Goal: Communication & Community: Participate in discussion

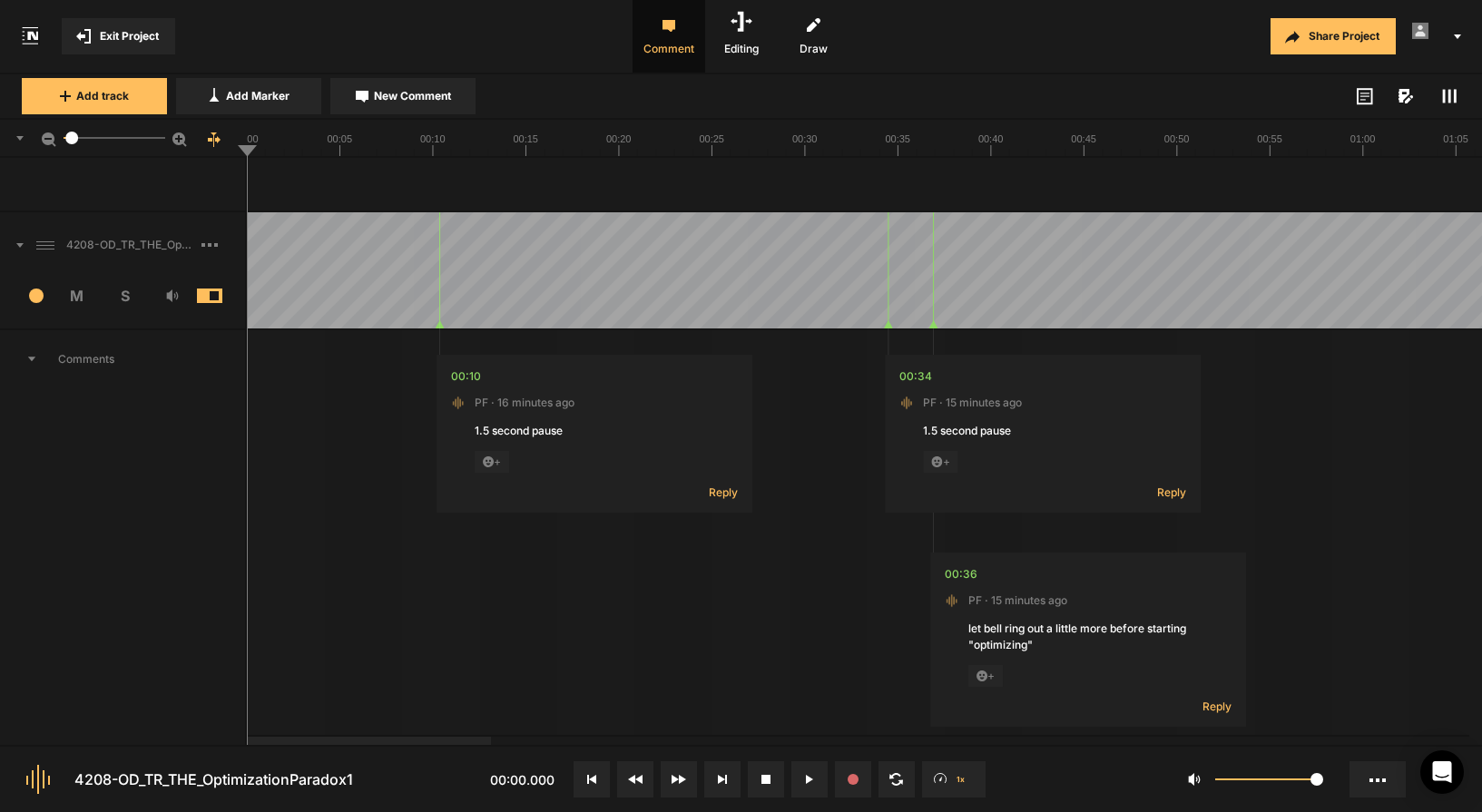
scroll to position [1553, 0]
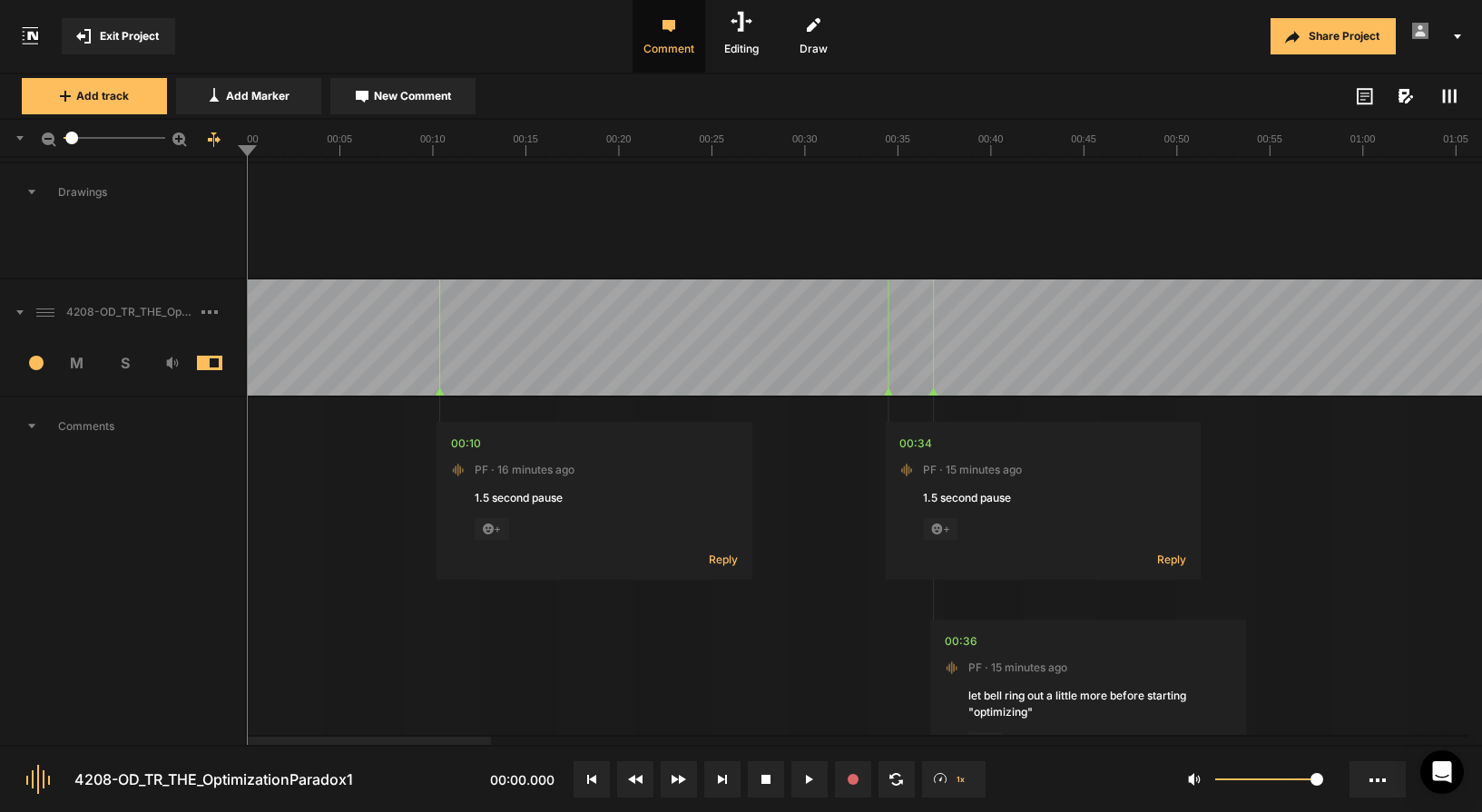
click at [76, 364] on span "M" at bounding box center [77, 362] width 48 height 21
click at [78, 366] on span "M" at bounding box center [77, 362] width 48 height 21
click at [127, 365] on span "S" at bounding box center [124, 362] width 48 height 21
click at [728, 785] on button at bounding box center [722, 778] width 36 height 36
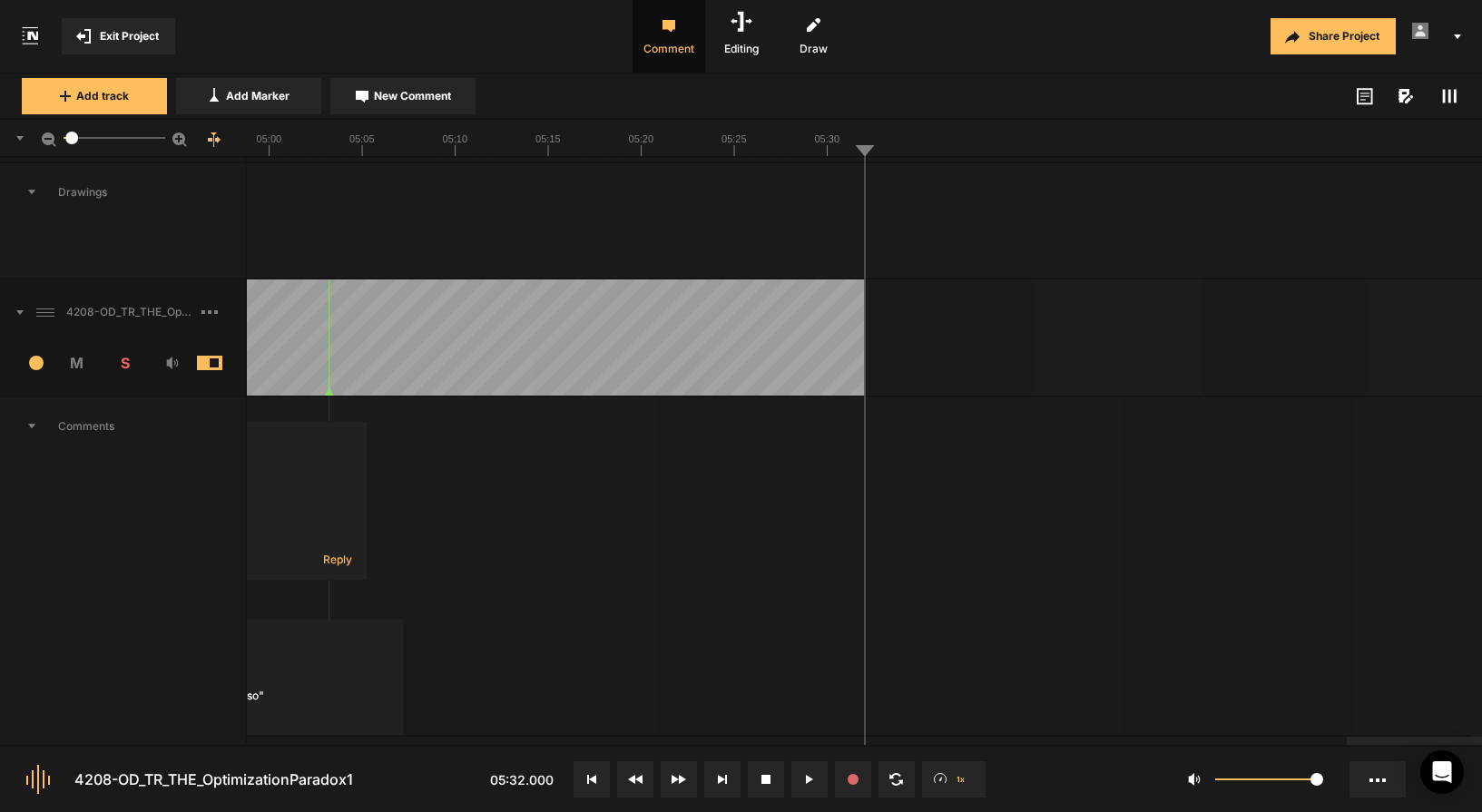
click at [811, 775] on icon at bounding box center [809, 778] width 7 height 9
click at [808, 786] on button at bounding box center [809, 778] width 36 height 36
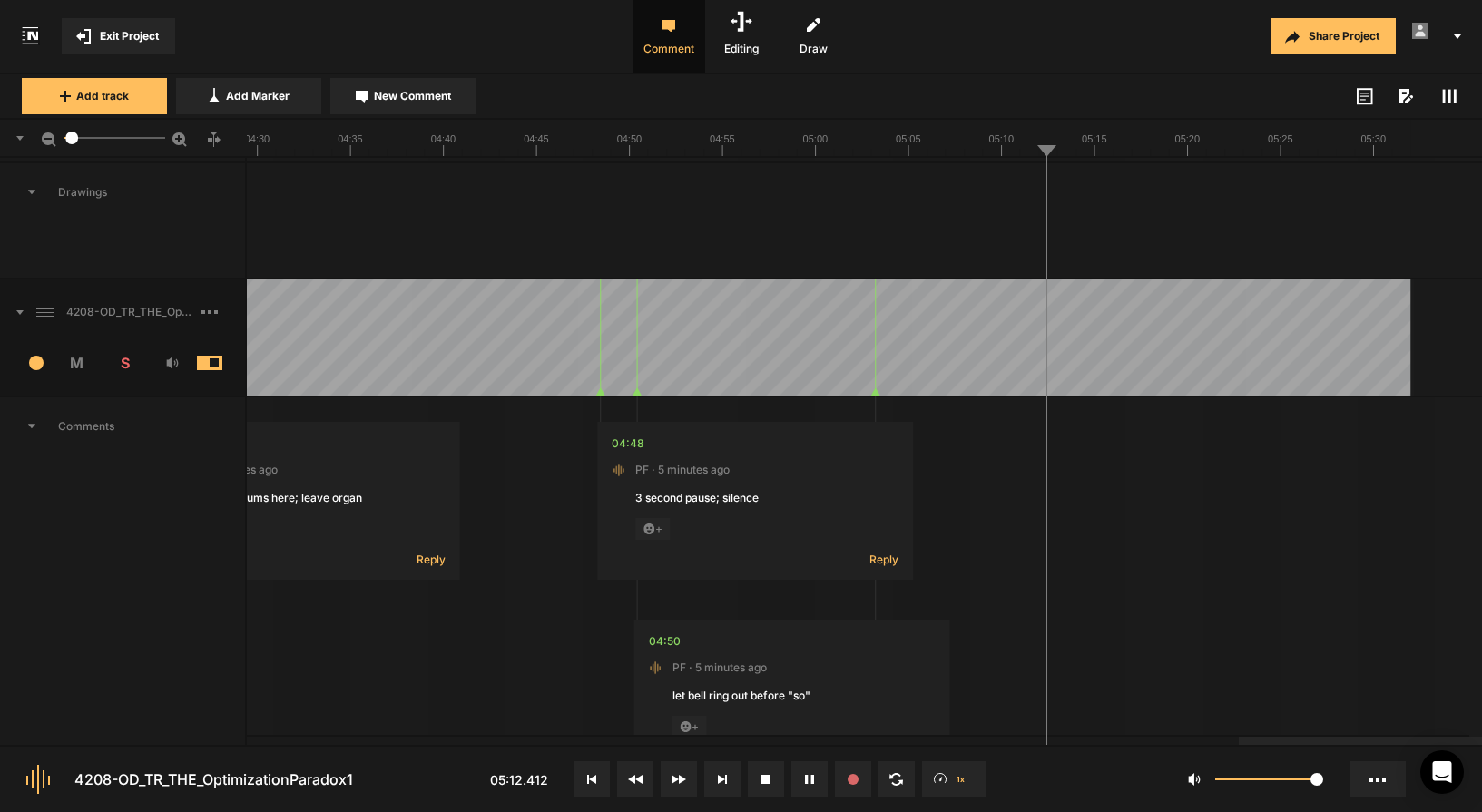
click at [811, 777] on icon at bounding box center [811, 778] width 3 height 9
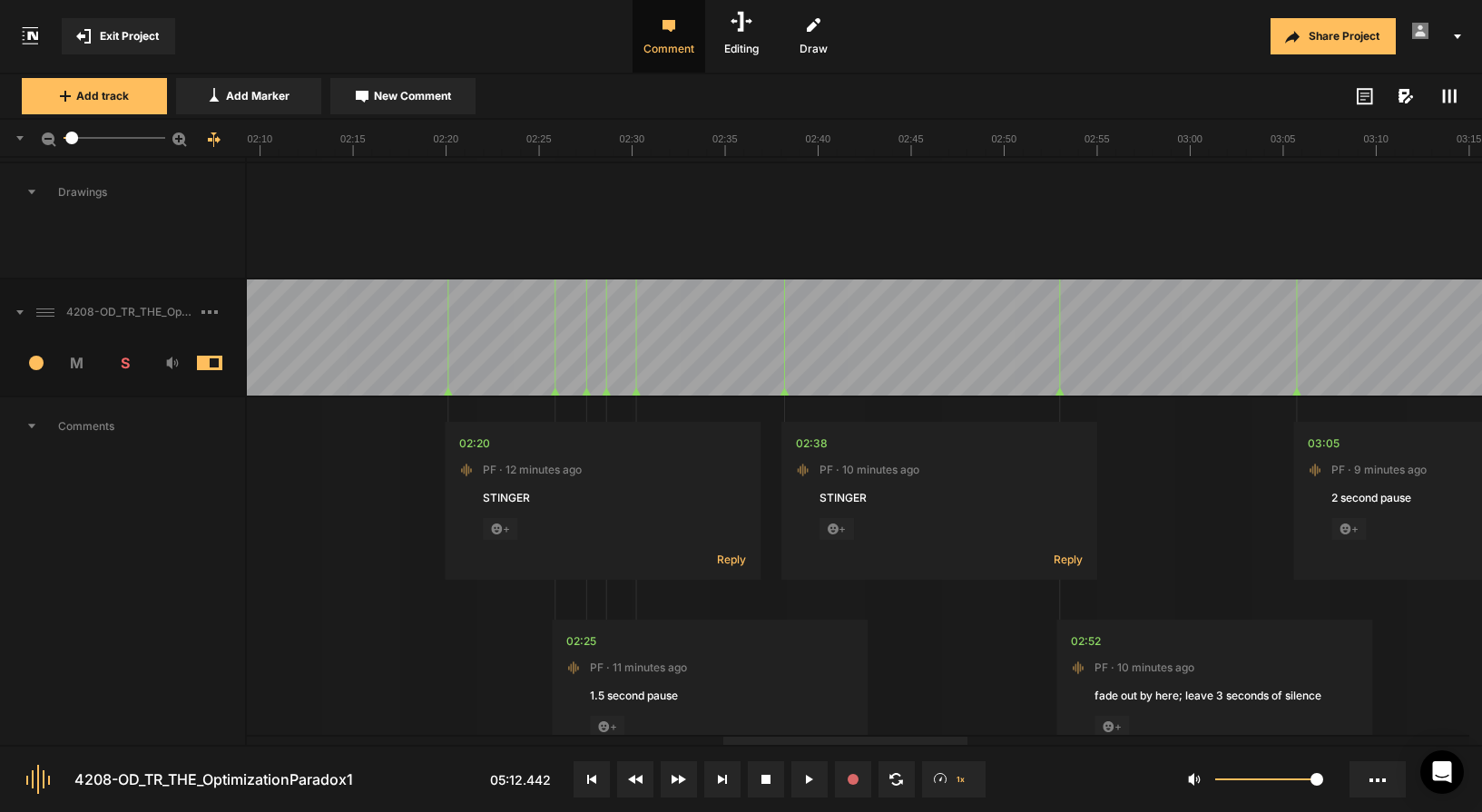
click at [391, 390] on div at bounding box center [930, 338] width 6175 height 117
click at [810, 778] on icon at bounding box center [809, 778] width 7 height 9
click at [519, 472] on span "PF · 12 minutes ago" at bounding box center [533, 469] width 99 height 17
drag, startPoint x: 706, startPoint y: 459, endPoint x: 616, endPoint y: 479, distance: 92.2
click at [614, 479] on nt-comment "02:20 PF · 12 minutes ago STINGER + Reply" at bounding box center [603, 500] width 316 height 157
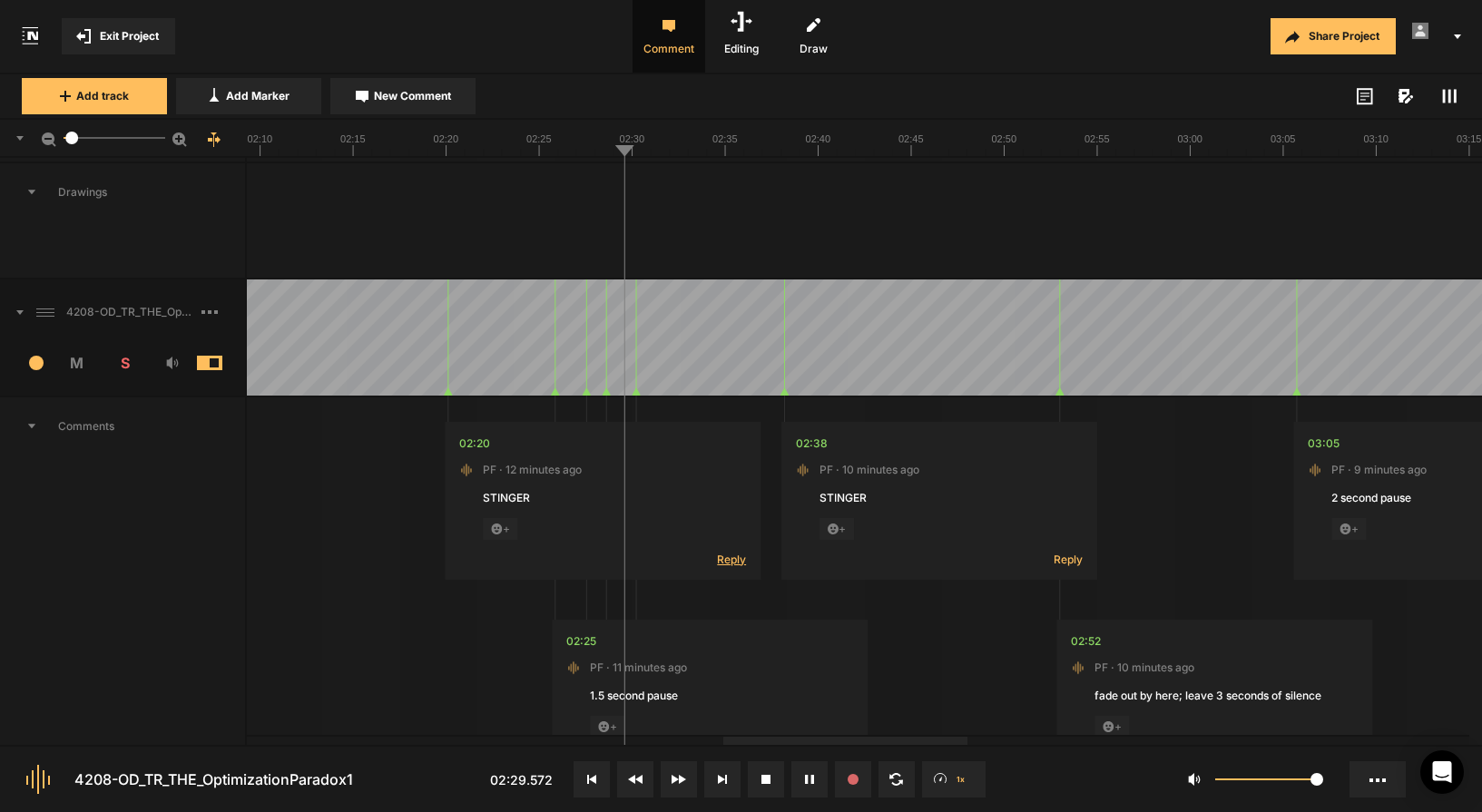
click at [741, 563] on span "Reply" at bounding box center [732, 559] width 29 height 16
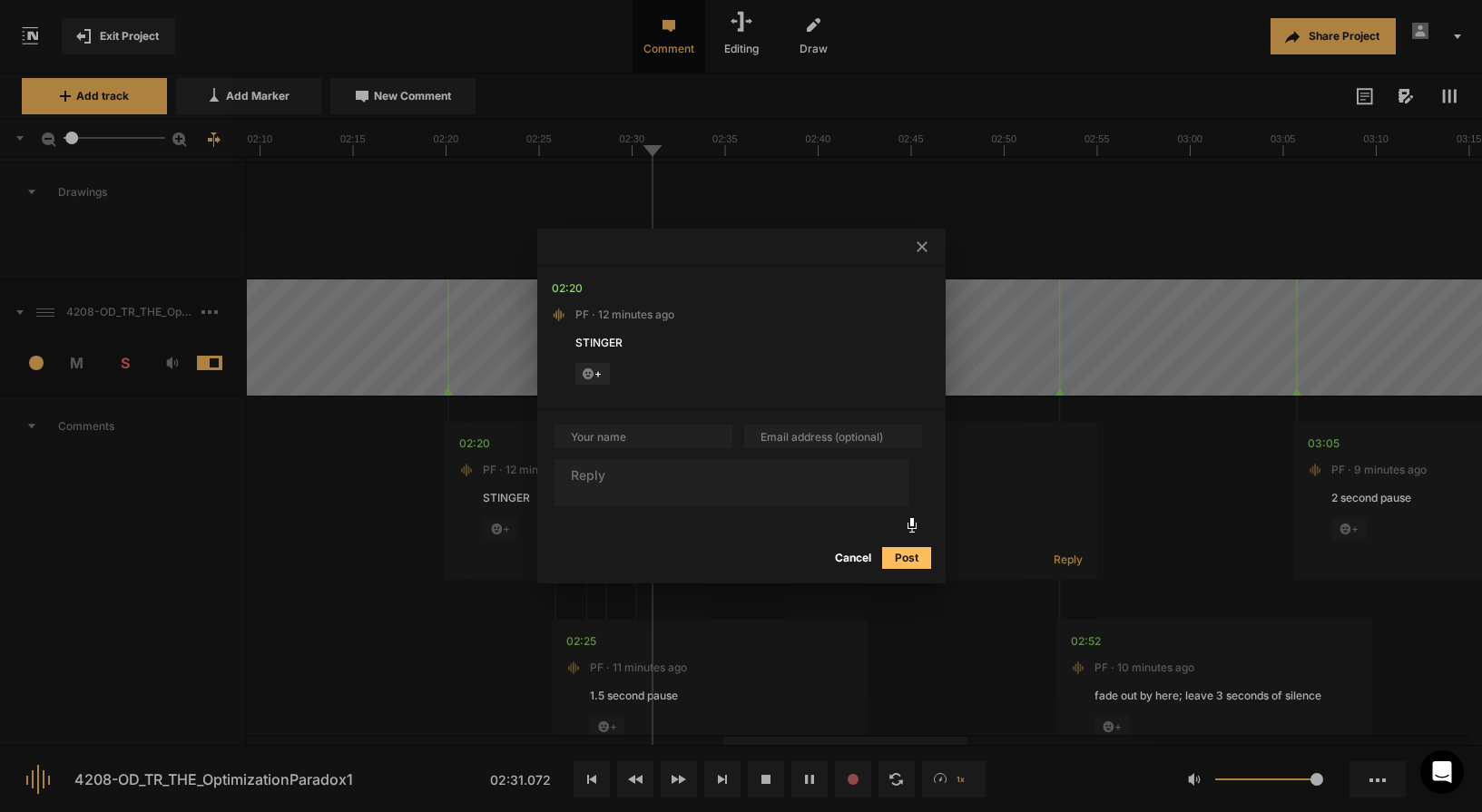
click at [639, 477] on textarea at bounding box center [732, 482] width 354 height 48
click at [603, 437] on input "text" at bounding box center [643, 436] width 178 height 23
type input "PF"
click at [614, 472] on textarea at bounding box center [732, 482] width 354 height 48
type textarea "Ignore"
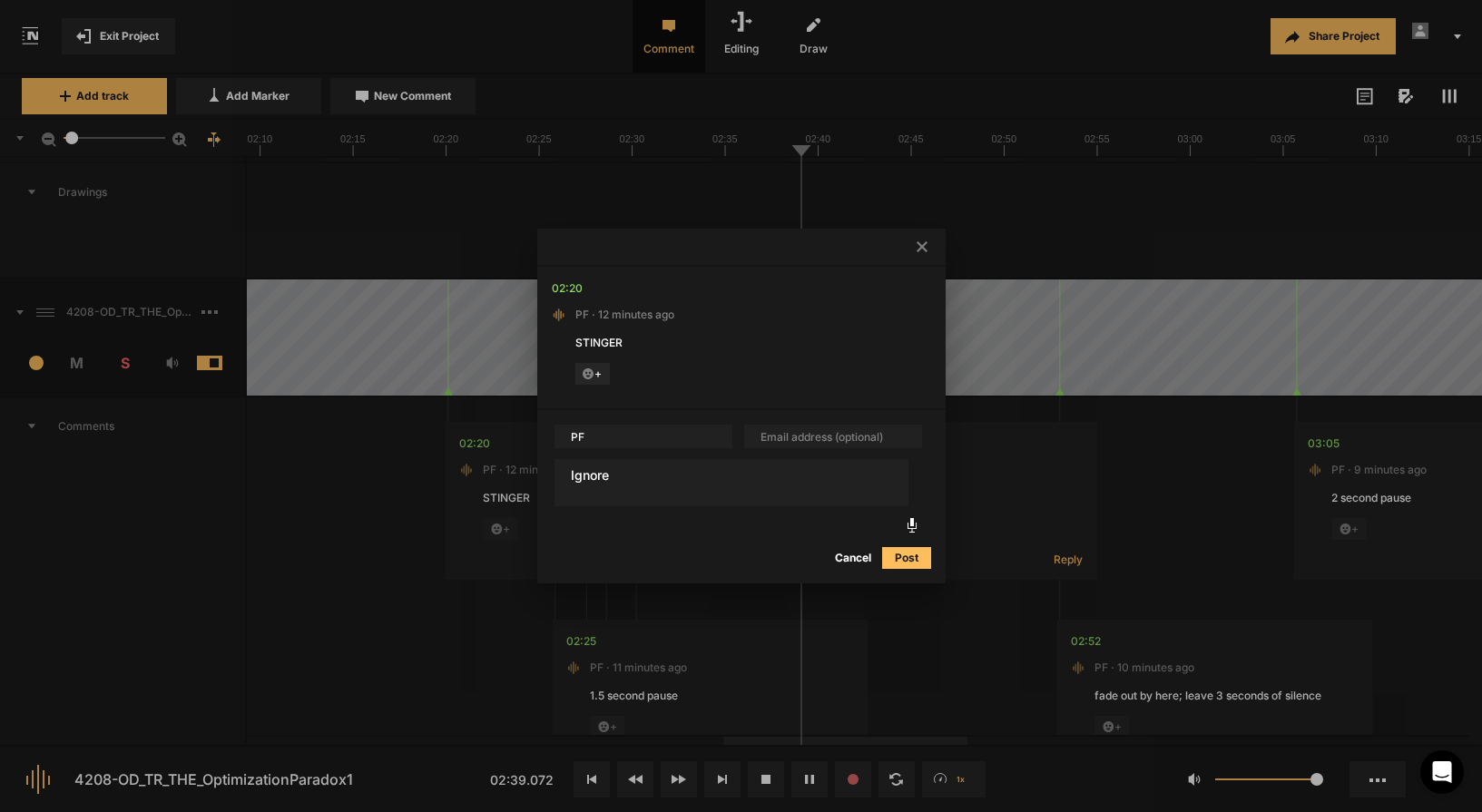
click at [911, 560] on button "Post" at bounding box center [907, 558] width 49 height 21
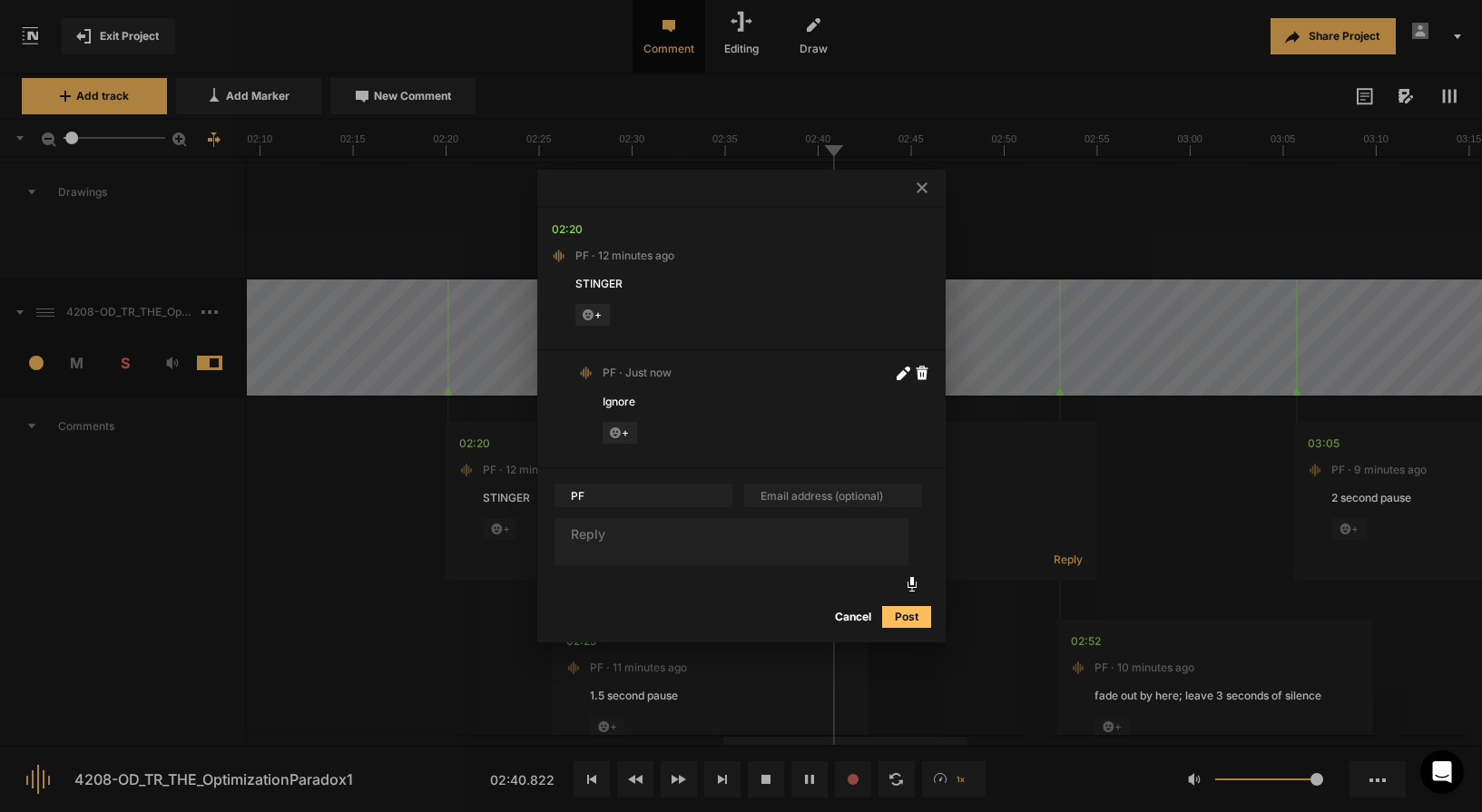
click at [924, 185] on icon at bounding box center [921, 187] width 11 height 11
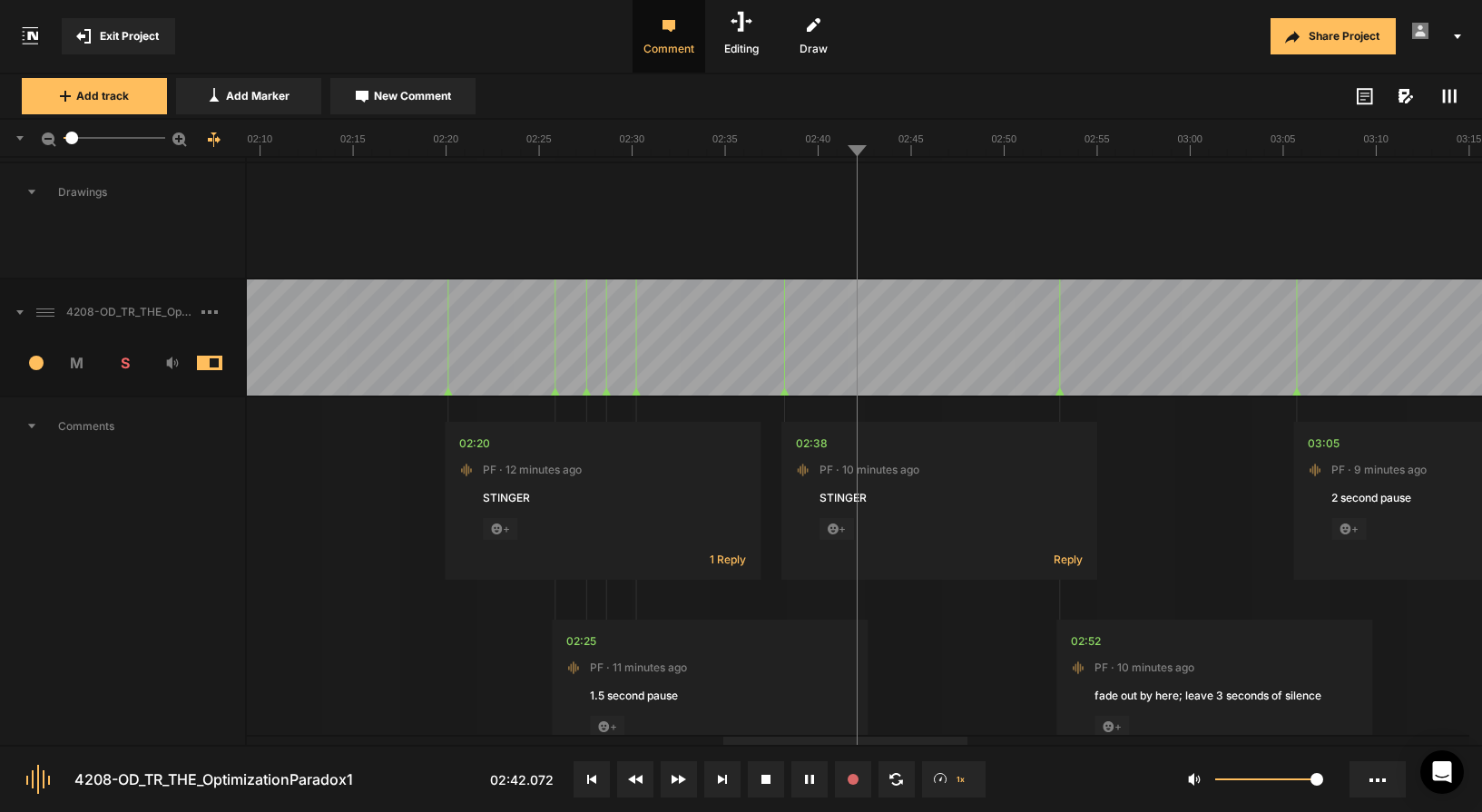
click at [645, 540] on div "+" at bounding box center [608, 529] width 252 height 23
click at [702, 340] on div at bounding box center [930, 338] width 6175 height 117
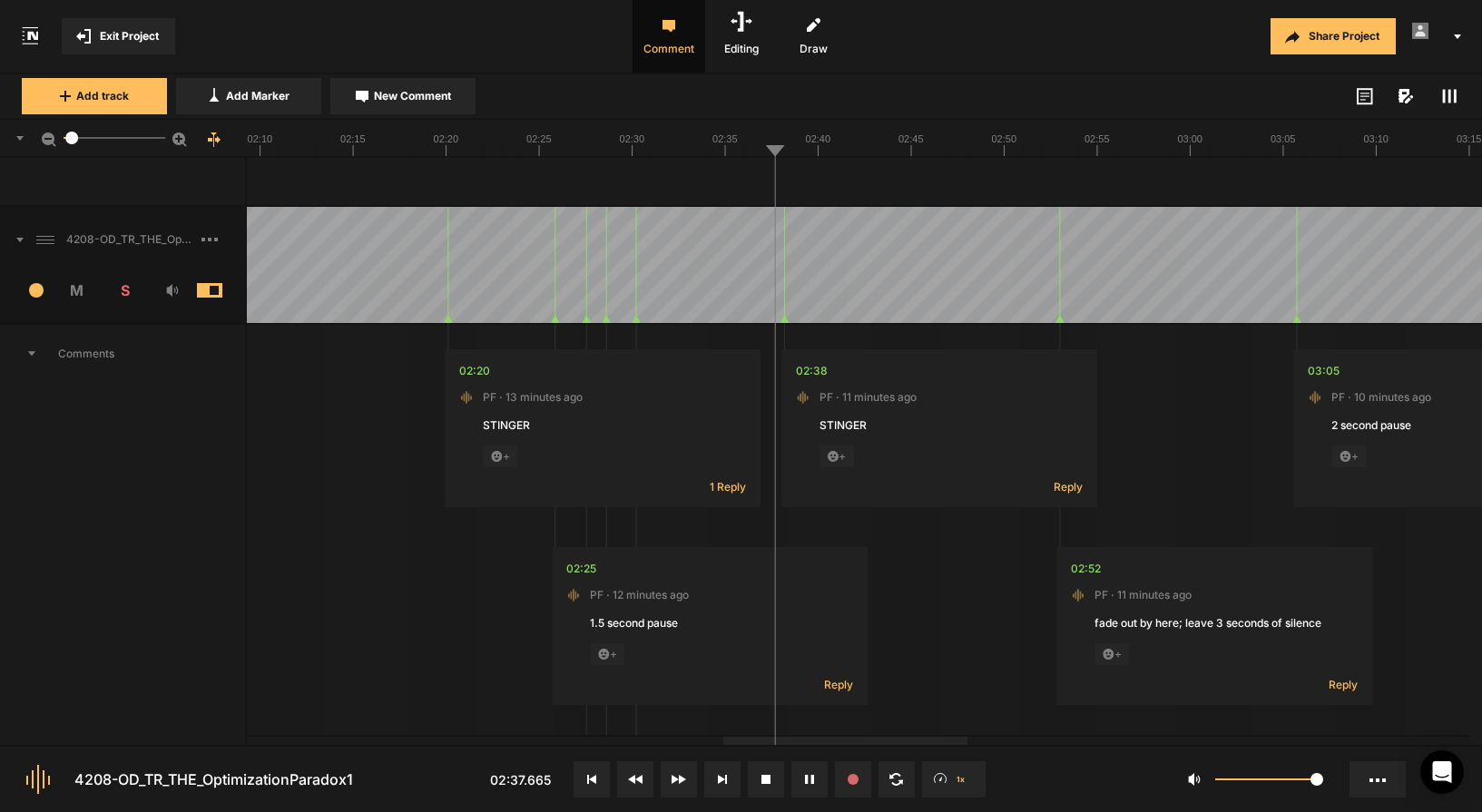
scroll to position [1635, 0]
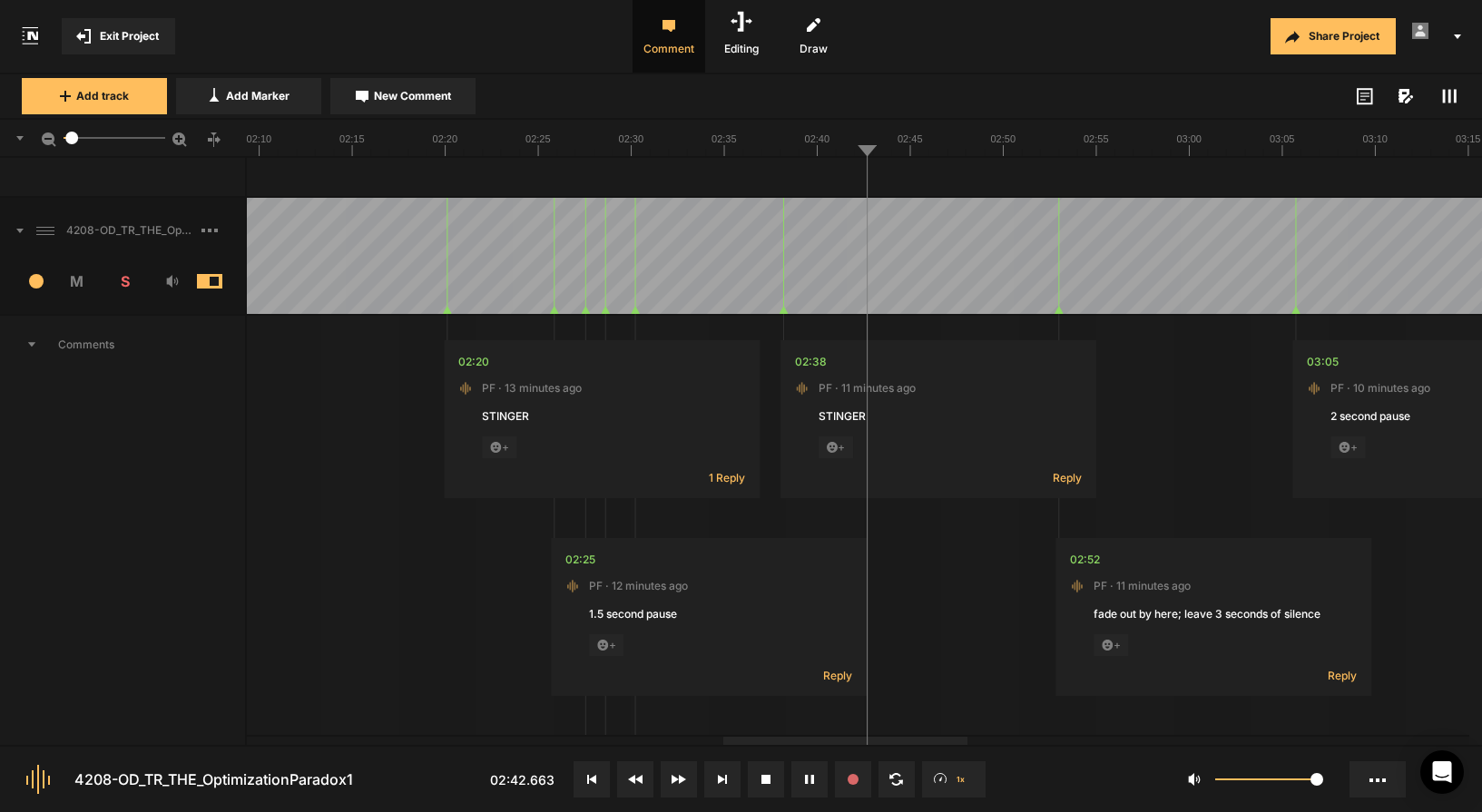
click at [812, 784] on button at bounding box center [809, 778] width 36 height 36
click at [435, 258] on div at bounding box center [929, 256] width 6175 height 117
click at [773, 273] on div at bounding box center [929, 256] width 6175 height 117
click at [809, 780] on icon at bounding box center [809, 778] width 7 height 9
click at [768, 254] on div at bounding box center [929, 256] width 6175 height 117
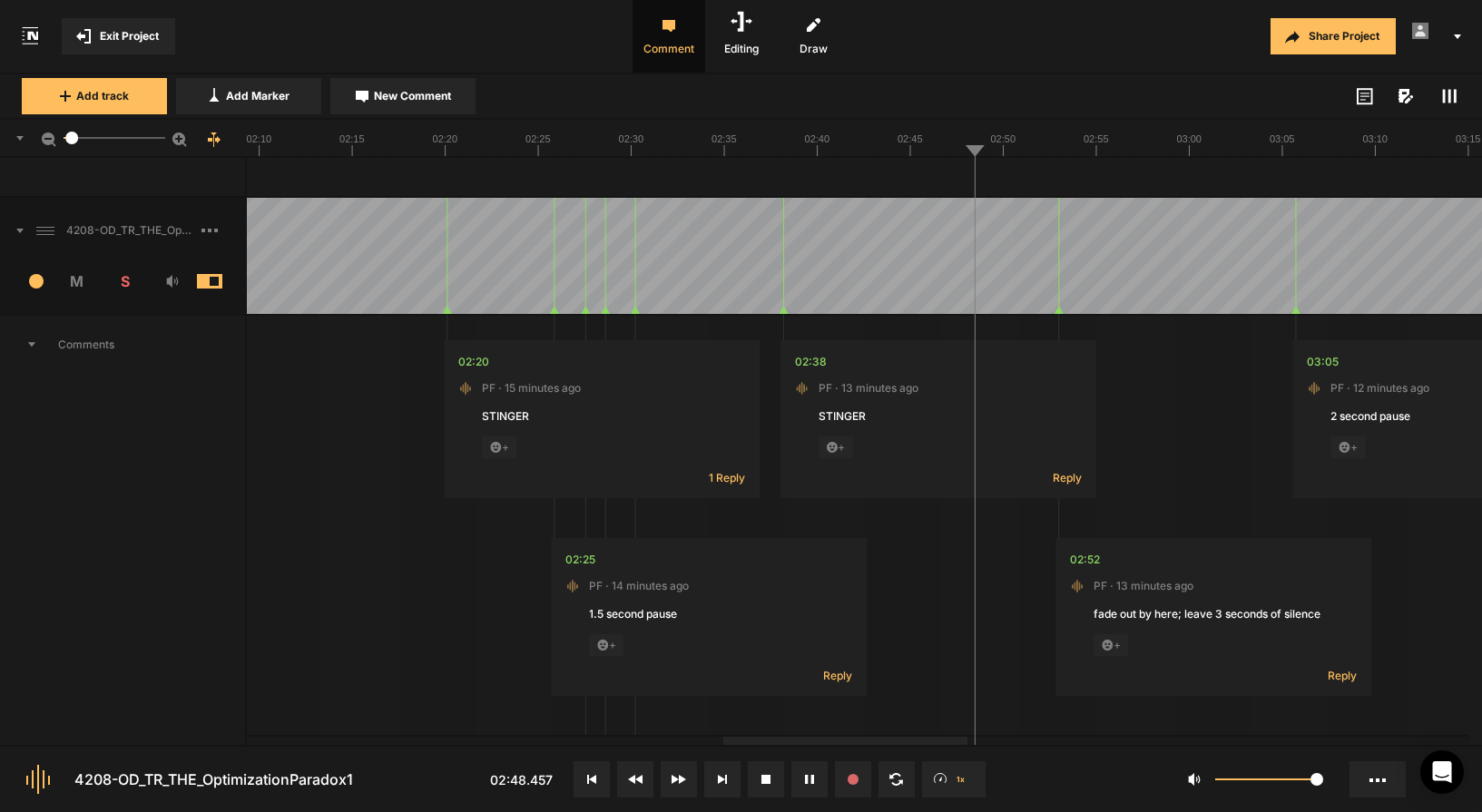
click at [810, 786] on button at bounding box center [809, 778] width 36 height 36
click at [733, 252] on div at bounding box center [929, 256] width 6175 height 117
click at [801, 774] on button at bounding box center [809, 778] width 36 height 36
click at [1074, 481] on span "Reply" at bounding box center [1067, 478] width 29 height 16
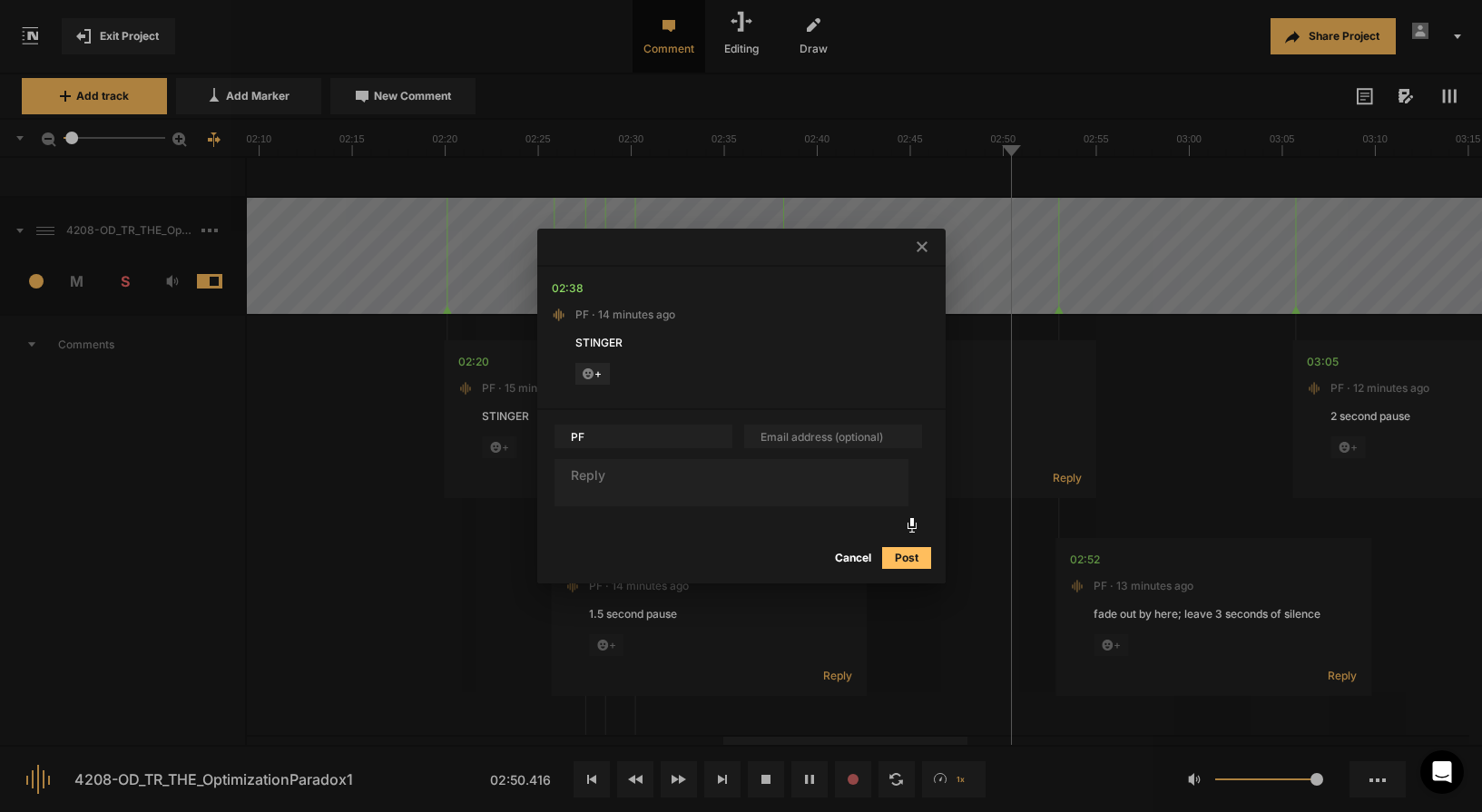
click at [733, 474] on textarea at bounding box center [732, 482] width 354 height 48
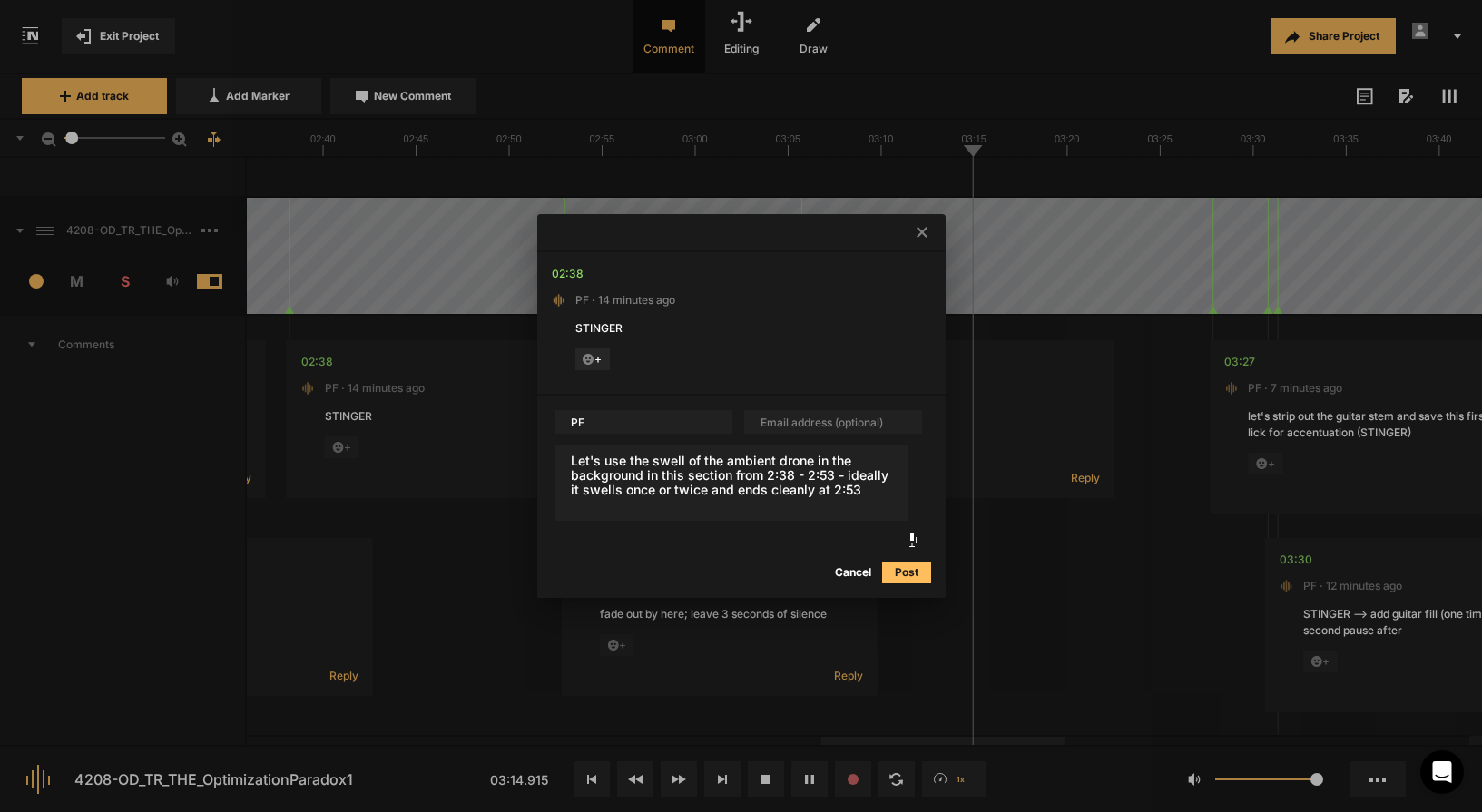
type textarea "Let's use the swell of the ambient drone in the background in this section from…"
click at [920, 573] on button "Post" at bounding box center [907, 572] width 49 height 21
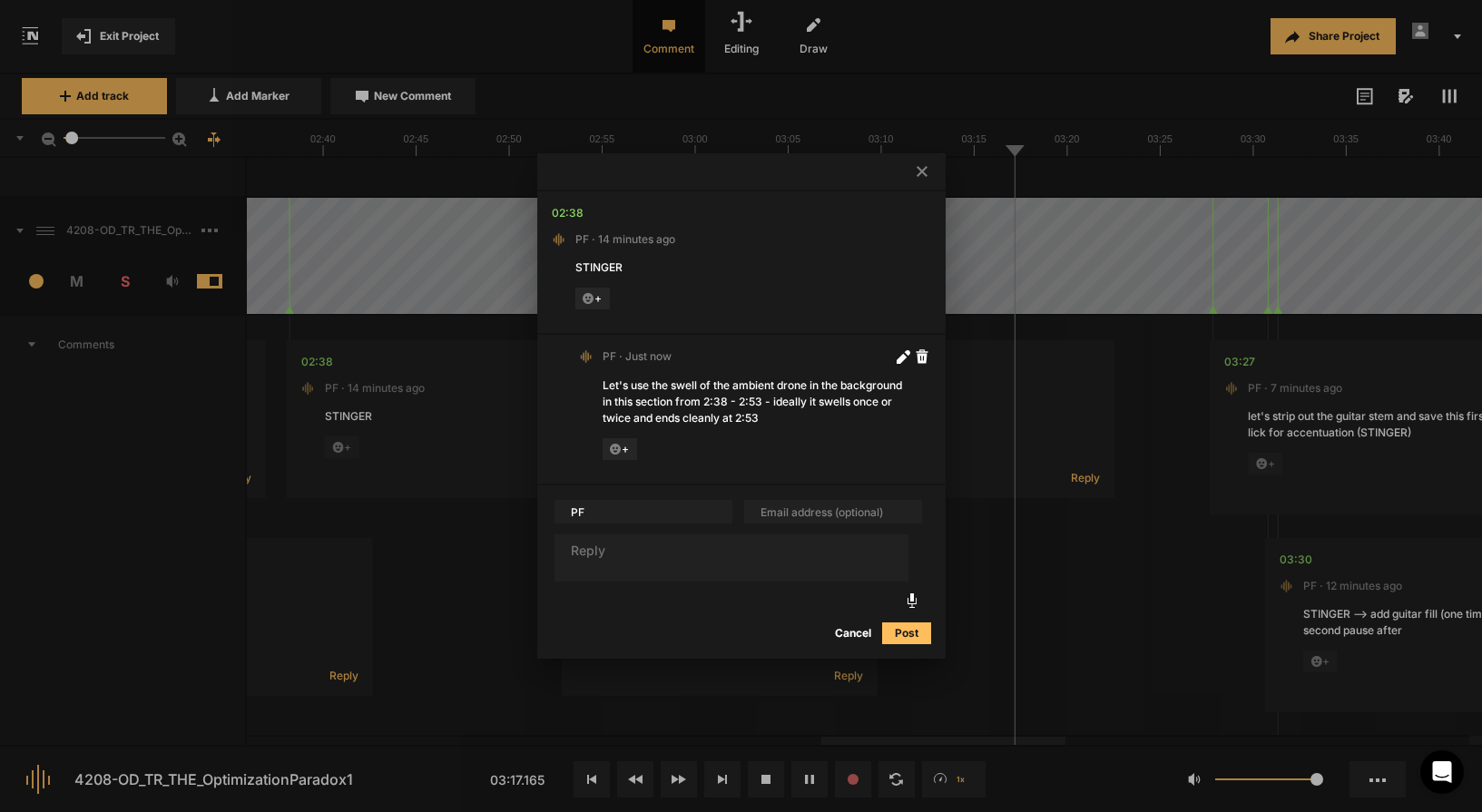
click at [440, 635] on div at bounding box center [741, 406] width 1482 height 812
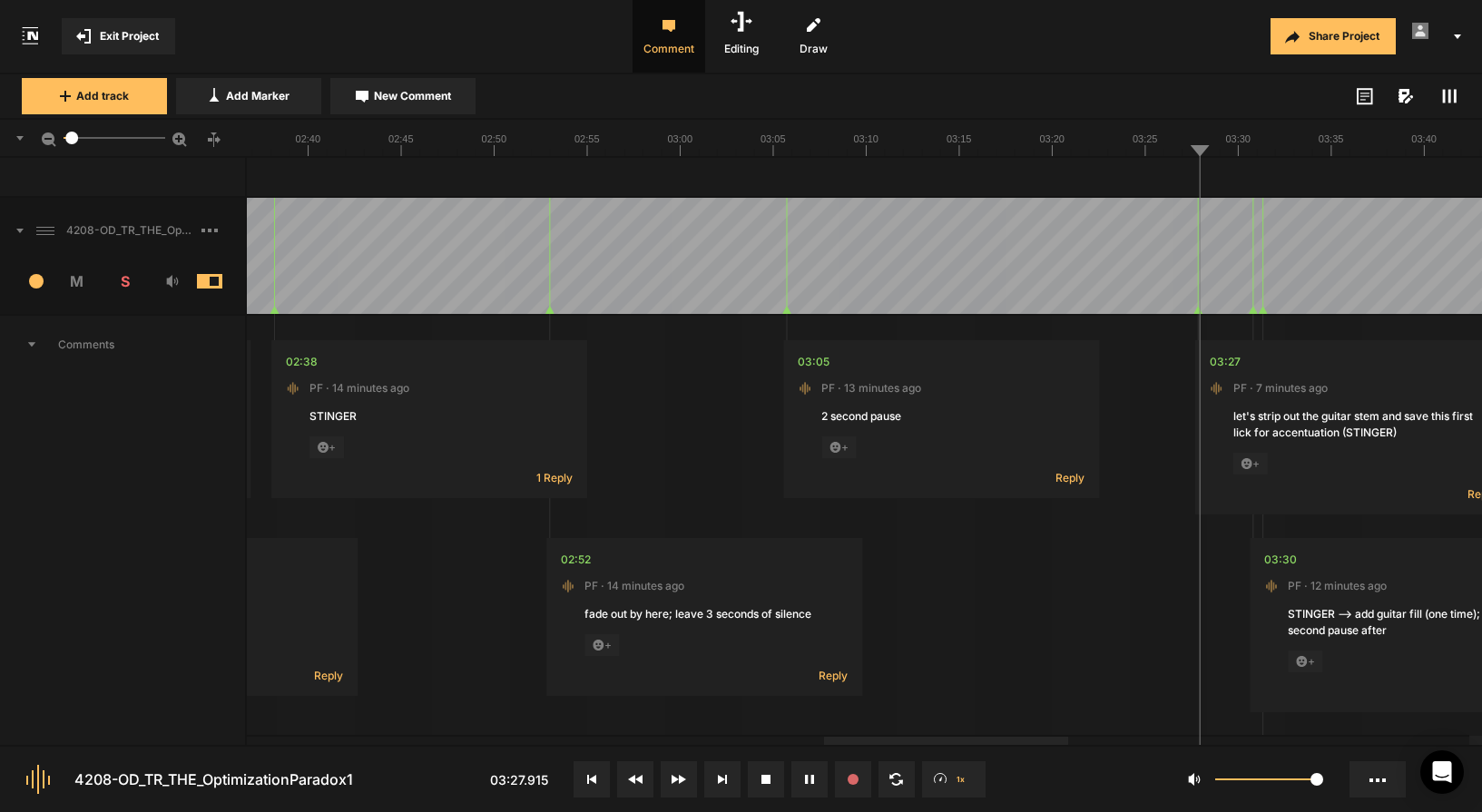
click at [815, 781] on button at bounding box center [809, 778] width 36 height 36
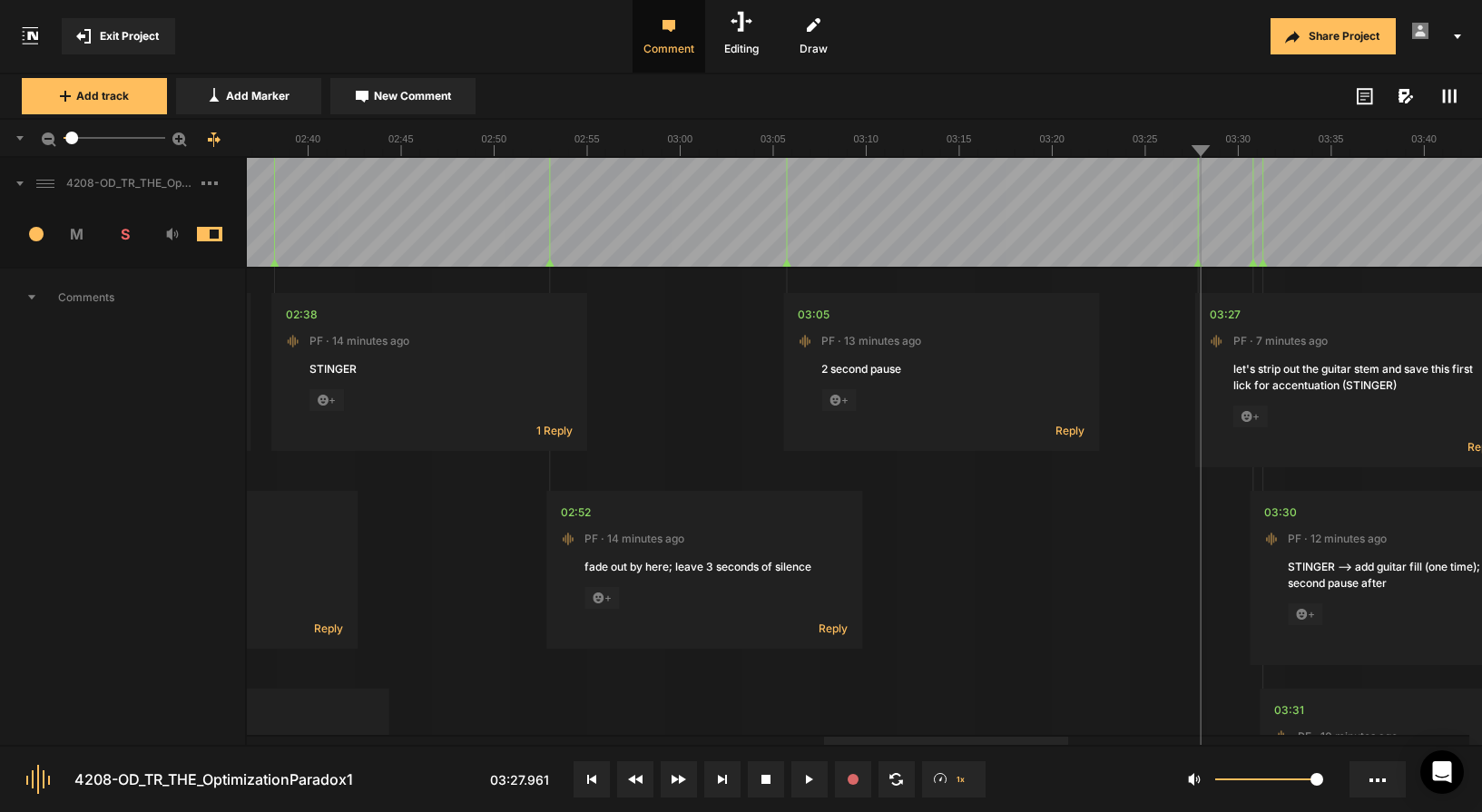
scroll to position [1680, 0]
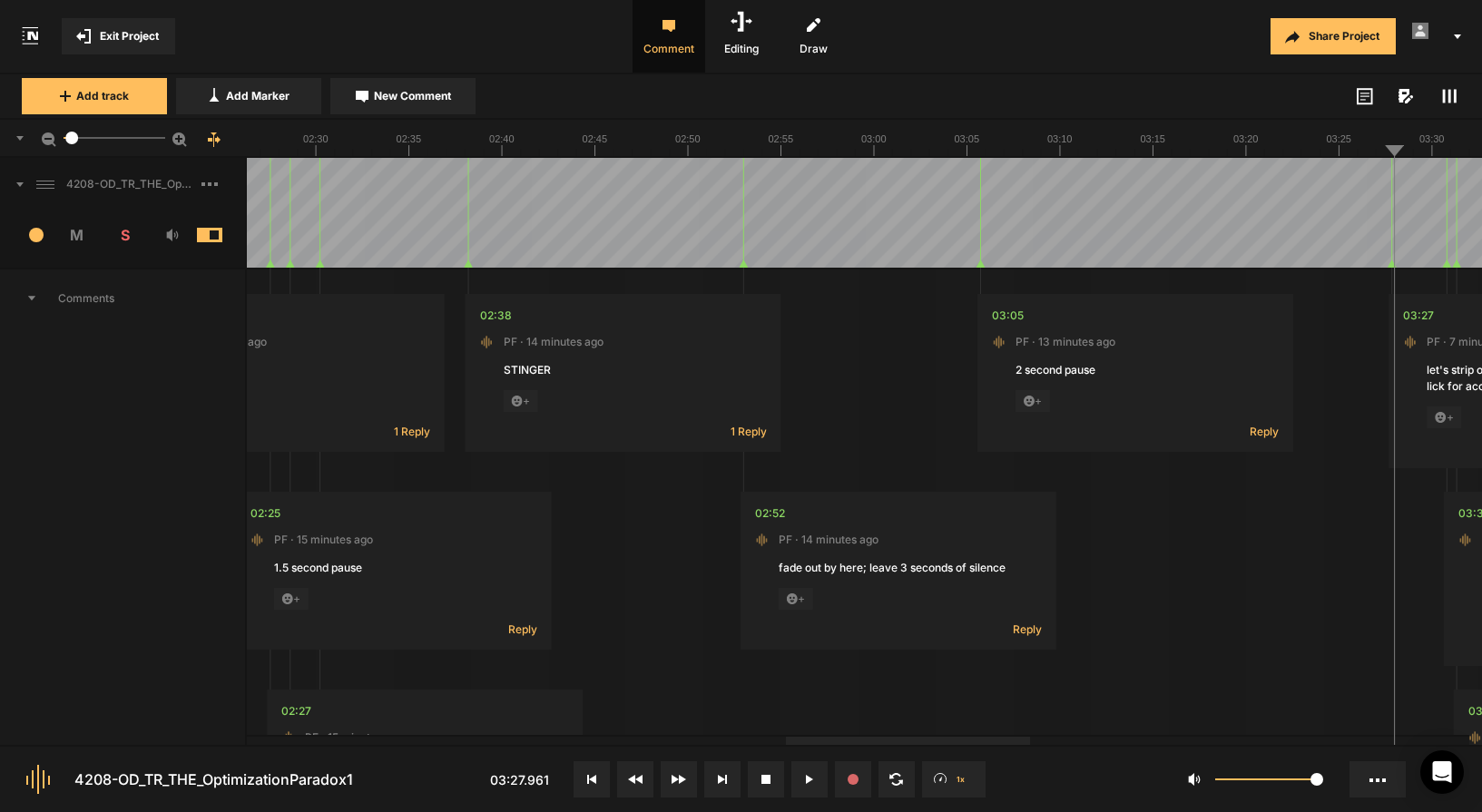
click at [648, 224] on div at bounding box center [614, 210] width 6175 height 117
click at [396, 221] on div at bounding box center [614, 210] width 6175 height 117
click at [814, 782] on button at bounding box center [809, 778] width 36 height 36
click at [444, 209] on div at bounding box center [614, 210] width 6175 height 117
click at [815, 782] on button at bounding box center [809, 778] width 36 height 36
